Goal: Entertainment & Leisure: Browse casually

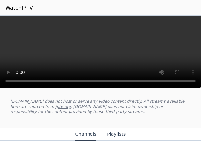
scroll to position [66, 0]
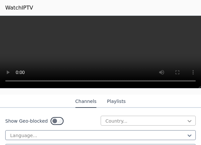
click at [187, 122] on icon at bounding box center [190, 121] width 7 height 7
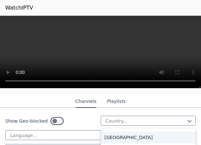
scroll to position [1018, 0]
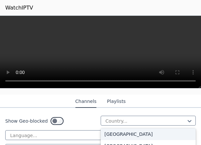
drag, startPoint x: 112, startPoint y: 142, endPoint x: 116, endPoint y: 129, distance: 14.2
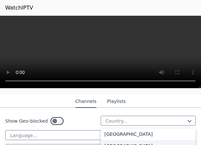
click at [110, 143] on div "[GEOGRAPHIC_DATA]" at bounding box center [149, 146] width 96 height 12
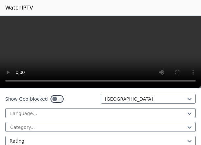
scroll to position [99, 0]
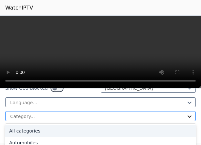
click at [187, 116] on icon at bounding box center [190, 116] width 7 height 7
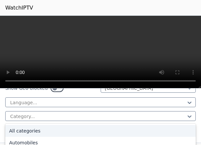
click at [149, 126] on div "All categories" at bounding box center [100, 131] width 191 height 12
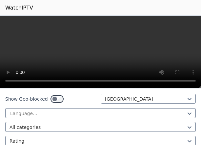
scroll to position [99, 0]
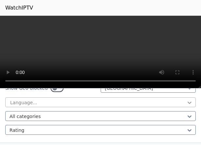
click at [187, 101] on icon at bounding box center [190, 102] width 7 height 7
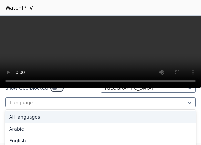
click at [166, 116] on div "All languages" at bounding box center [100, 117] width 191 height 12
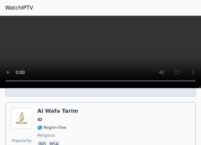
scroll to position [2272, 0]
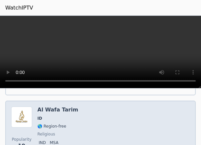
click at [28, 118] on img at bounding box center [21, 116] width 21 height 21
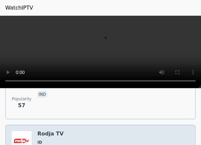
scroll to position [723, 0]
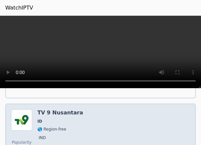
click at [29, 116] on img at bounding box center [21, 119] width 21 height 21
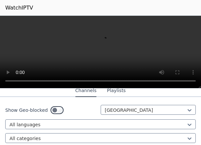
scroll to position [66, 0]
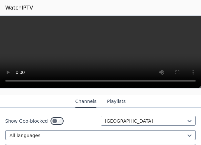
click at [110, 101] on button "Playlists" at bounding box center [116, 101] width 19 height 12
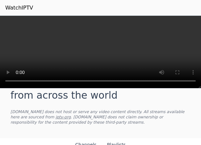
scroll to position [33, 0]
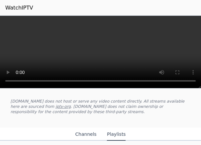
click at [89, 131] on button "Channels" at bounding box center [86, 134] width 21 height 12
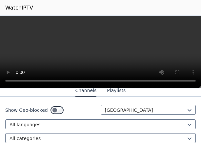
scroll to position [66, 0]
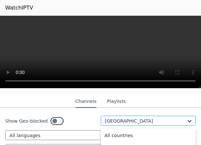
click at [188, 120] on icon at bounding box center [190, 121] width 4 height 2
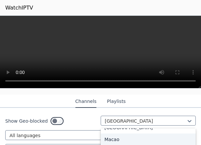
scroll to position [1341, 0]
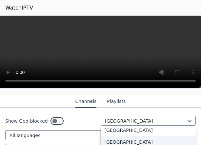
click at [116, 137] on div "[GEOGRAPHIC_DATA]" at bounding box center [149, 142] width 96 height 12
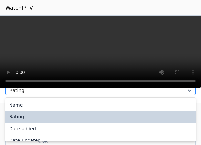
scroll to position [137, 0]
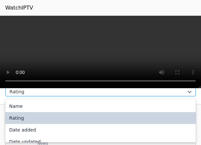
click at [32, 90] on div at bounding box center [98, 91] width 177 height 7
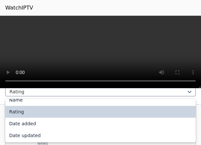
scroll to position [0, 0]
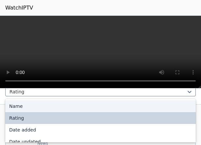
click at [27, 101] on div "Name" at bounding box center [100, 106] width 191 height 12
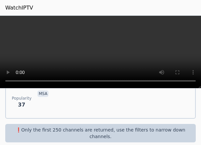
scroll to position [1025, 0]
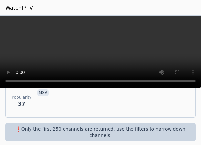
click at [41, 126] on p "❗️Only the first 250 channels are returned, use the filters to narrow down chan…" at bounding box center [101, 131] width 186 height 13
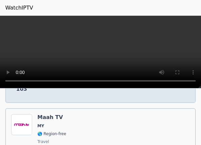
scroll to position [336, 0]
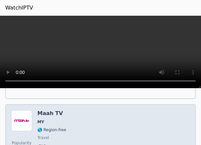
click at [30, 121] on img at bounding box center [21, 120] width 21 height 21
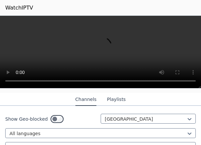
scroll to position [73, 0]
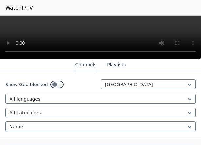
click at [165, 56] on div at bounding box center [100, 37] width 201 height 43
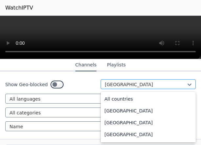
click at [143, 83] on div at bounding box center [146, 84] width 82 height 7
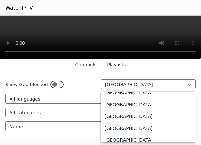
scroll to position [1660, 0]
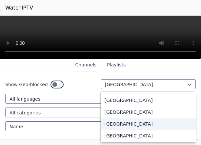
click at [119, 118] on div "[GEOGRAPHIC_DATA]" at bounding box center [149, 124] width 96 height 12
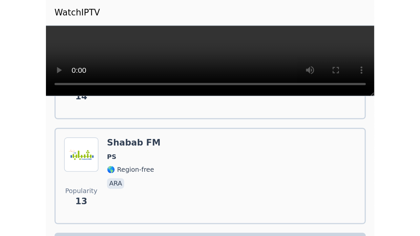
scroll to position [1051, 0]
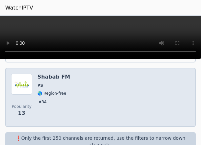
click at [26, 88] on img at bounding box center [21, 84] width 21 height 21
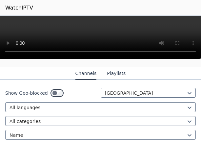
scroll to position [66, 0]
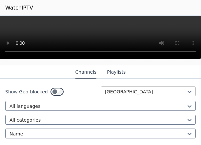
click at [115, 90] on div at bounding box center [146, 91] width 82 height 7
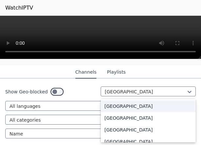
scroll to position [2287, 0]
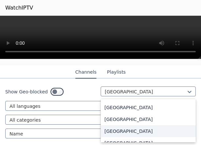
click at [113, 125] on div "[GEOGRAPHIC_DATA]" at bounding box center [149, 131] width 96 height 12
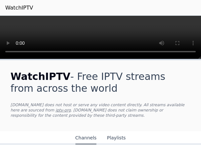
click at [115, 136] on button "Playlists" at bounding box center [116, 138] width 19 height 12
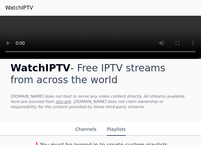
scroll to position [15, 0]
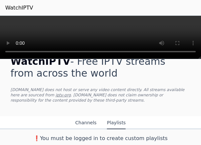
click at [82, 124] on button "Channels" at bounding box center [86, 123] width 21 height 12
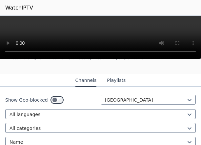
scroll to position [48, 0]
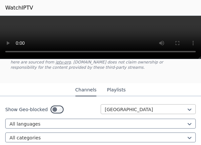
click at [146, 109] on div at bounding box center [146, 109] width 82 height 7
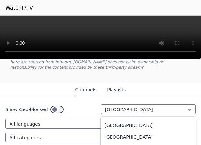
scroll to position [1913, 0]
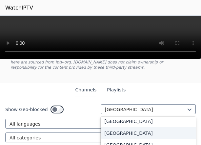
click at [121, 127] on div "[GEOGRAPHIC_DATA]" at bounding box center [149, 133] width 96 height 12
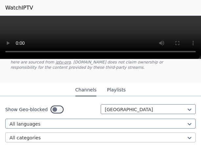
click at [60, 135] on div at bounding box center [98, 137] width 177 height 7
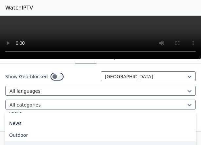
scroll to position [223, 0]
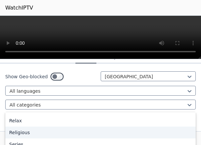
click at [49, 132] on div "Religious" at bounding box center [100, 132] width 191 height 12
